Goal: Information Seeking & Learning: Learn about a topic

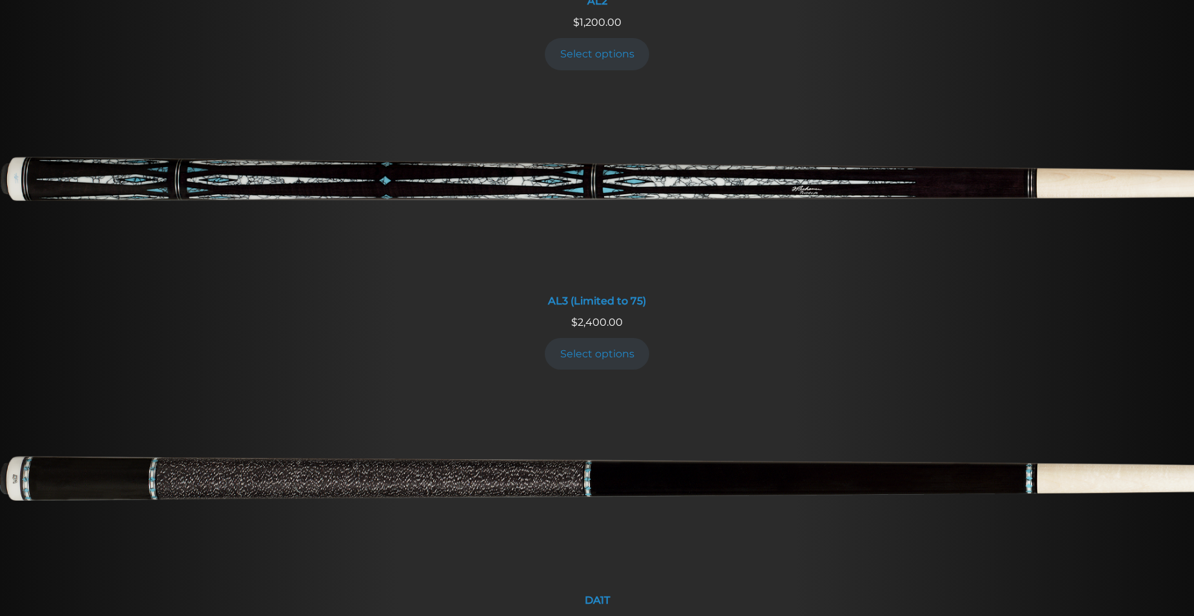
scroll to position [855, 0]
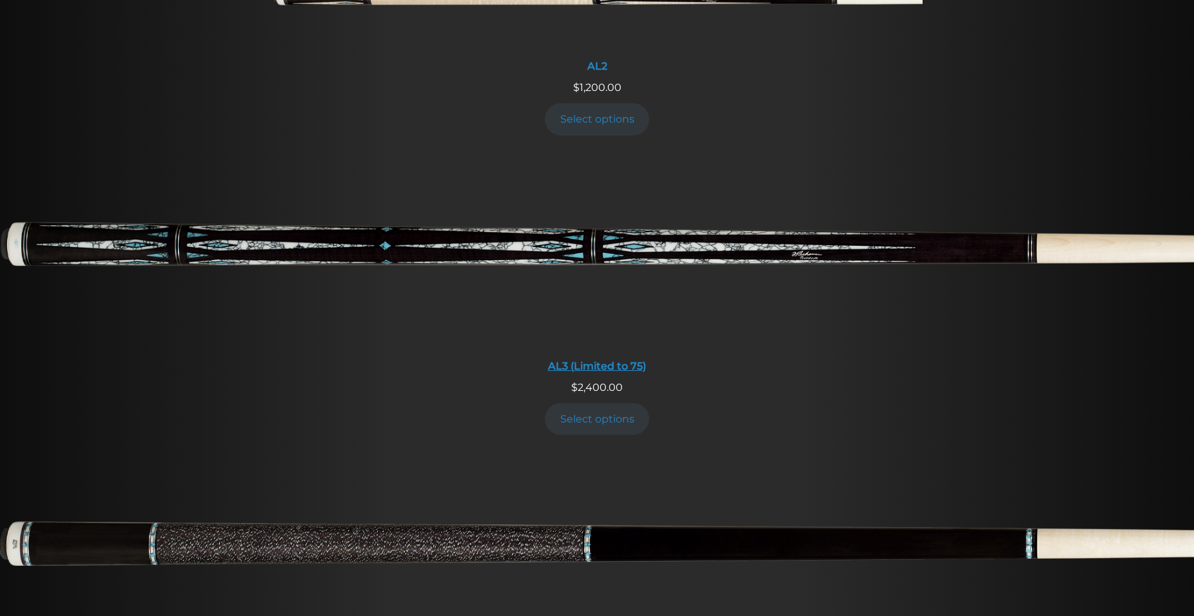
click at [430, 204] on img at bounding box center [597, 252] width 1194 height 199
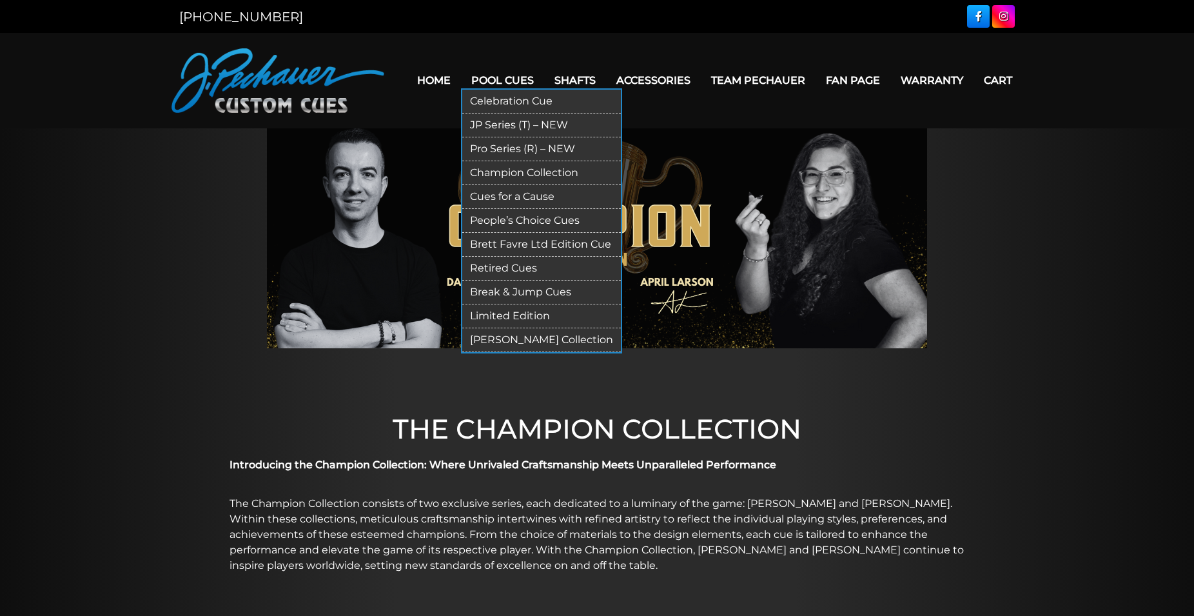
click at [488, 199] on link "Cues for a Cause" at bounding box center [541, 197] width 159 height 24
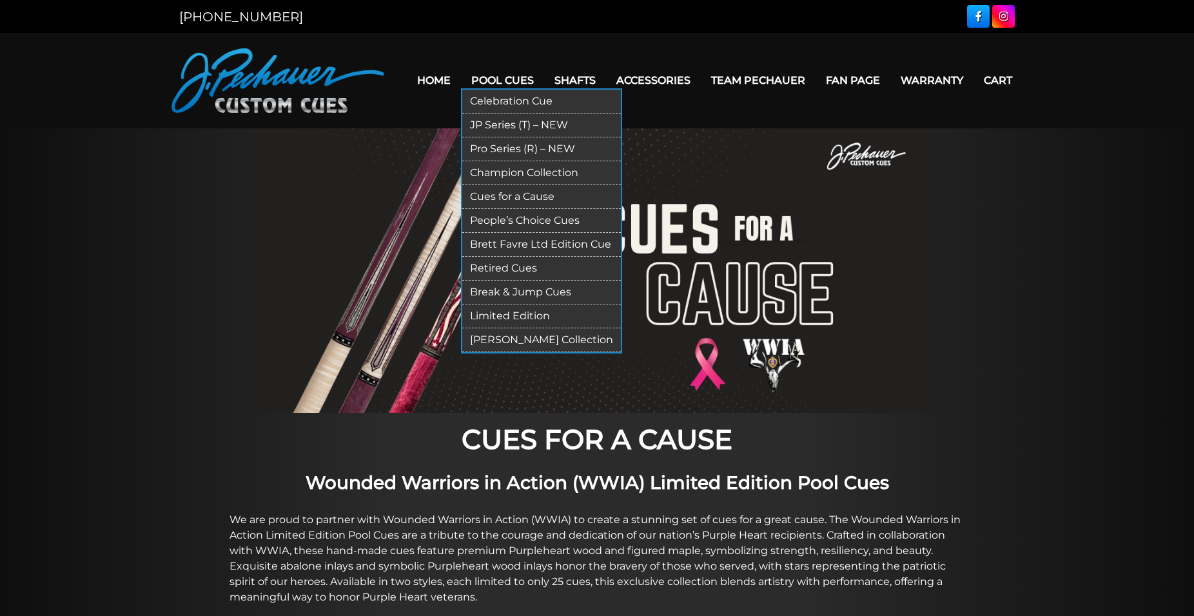
click at [487, 270] on link "Retired Cues" at bounding box center [541, 269] width 159 height 24
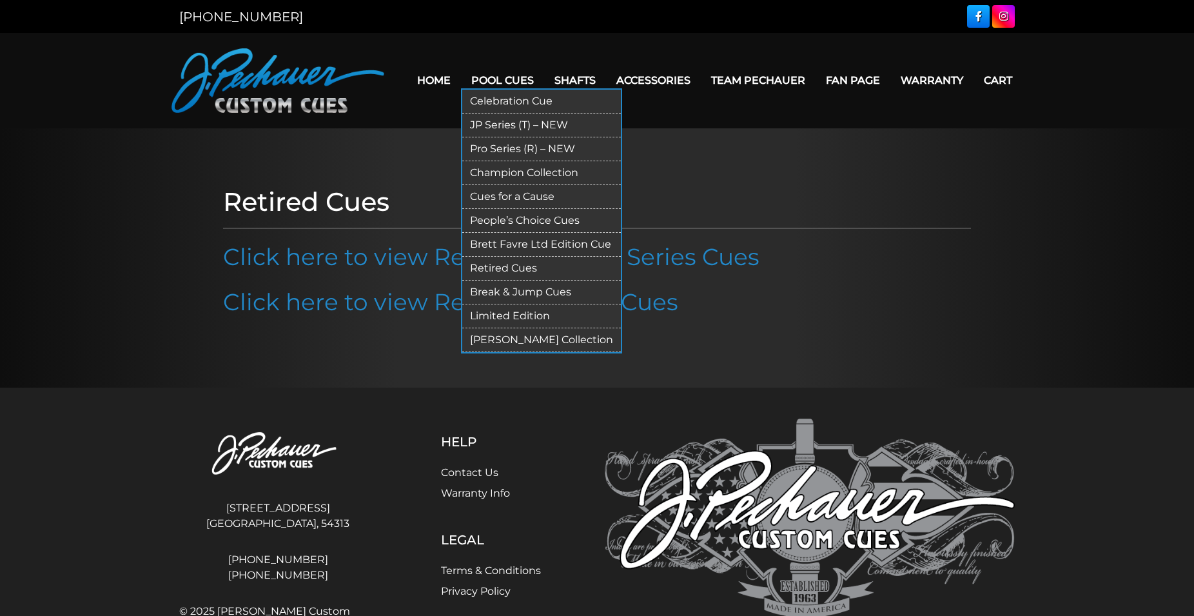
click at [489, 103] on link "Celebration Cue" at bounding box center [541, 102] width 159 height 24
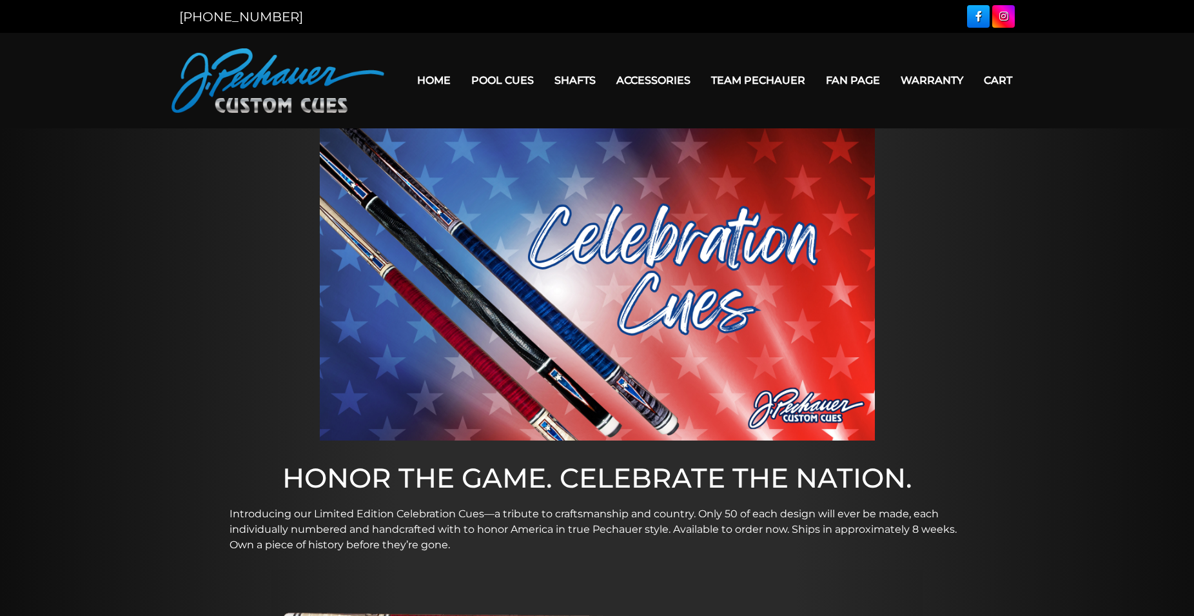
click at [415, 83] on link "Home" at bounding box center [434, 80] width 54 height 33
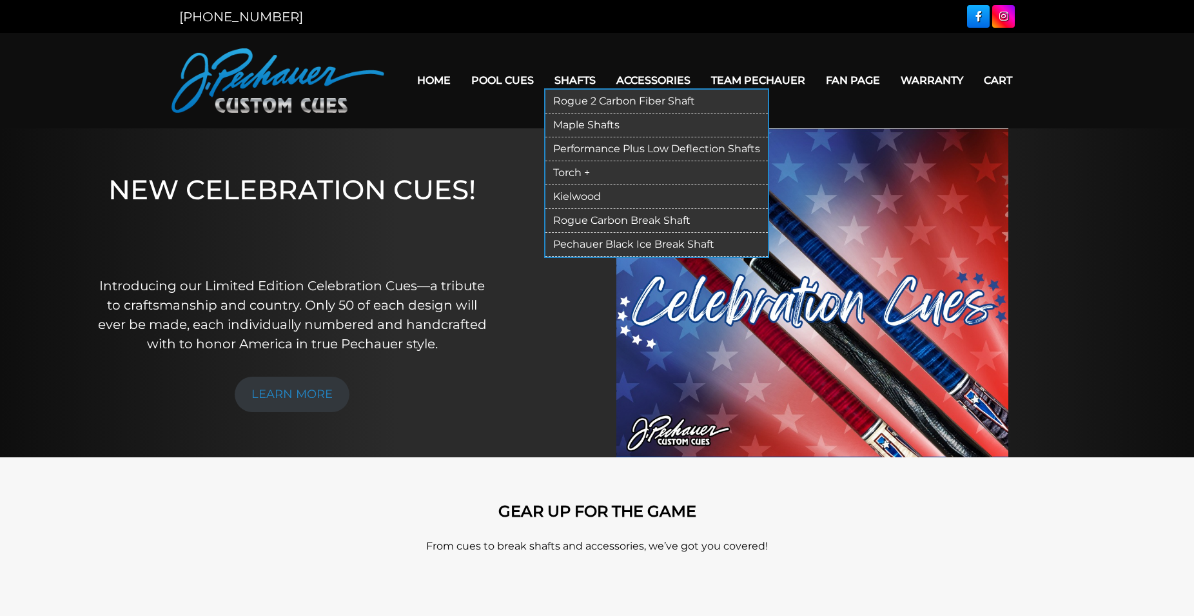
click at [584, 102] on link "Rogue 2 Carbon Fiber Shaft" at bounding box center [656, 102] width 222 height 24
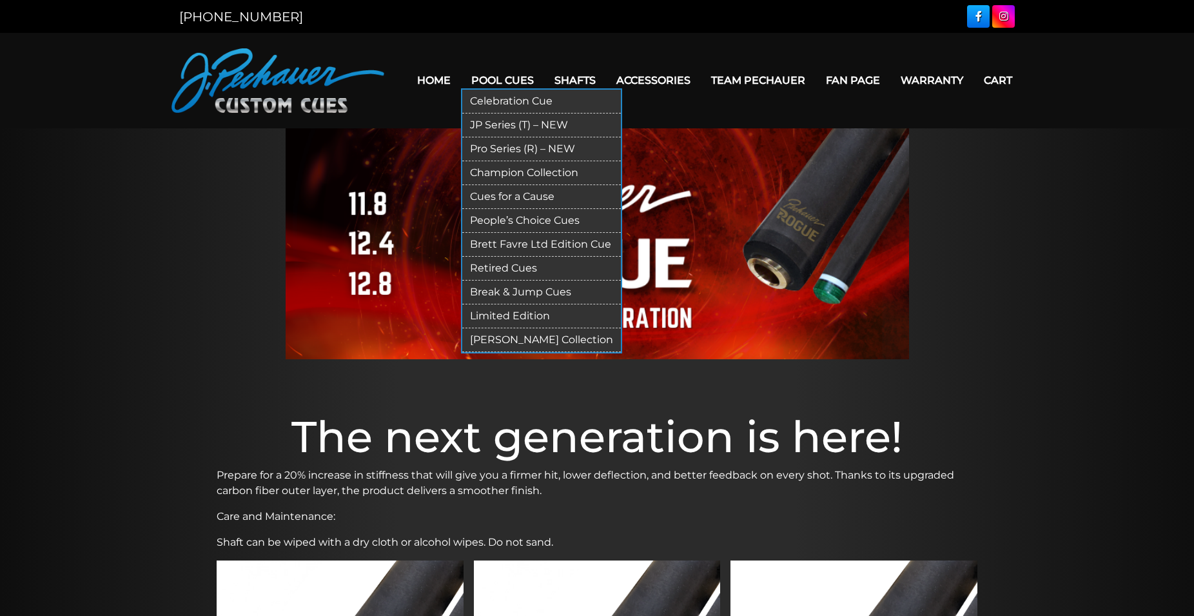
click at [485, 155] on link "Pro Series (R) – NEW" at bounding box center [541, 149] width 159 height 24
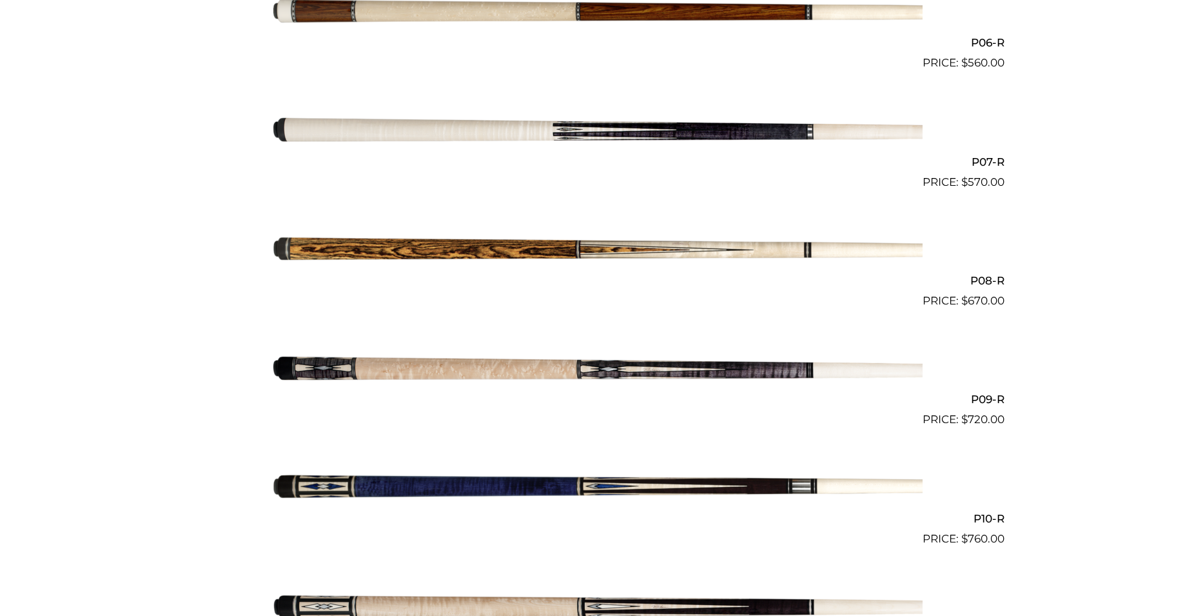
scroll to position [1052, 0]
